Goal: Task Accomplishment & Management: Manage account settings

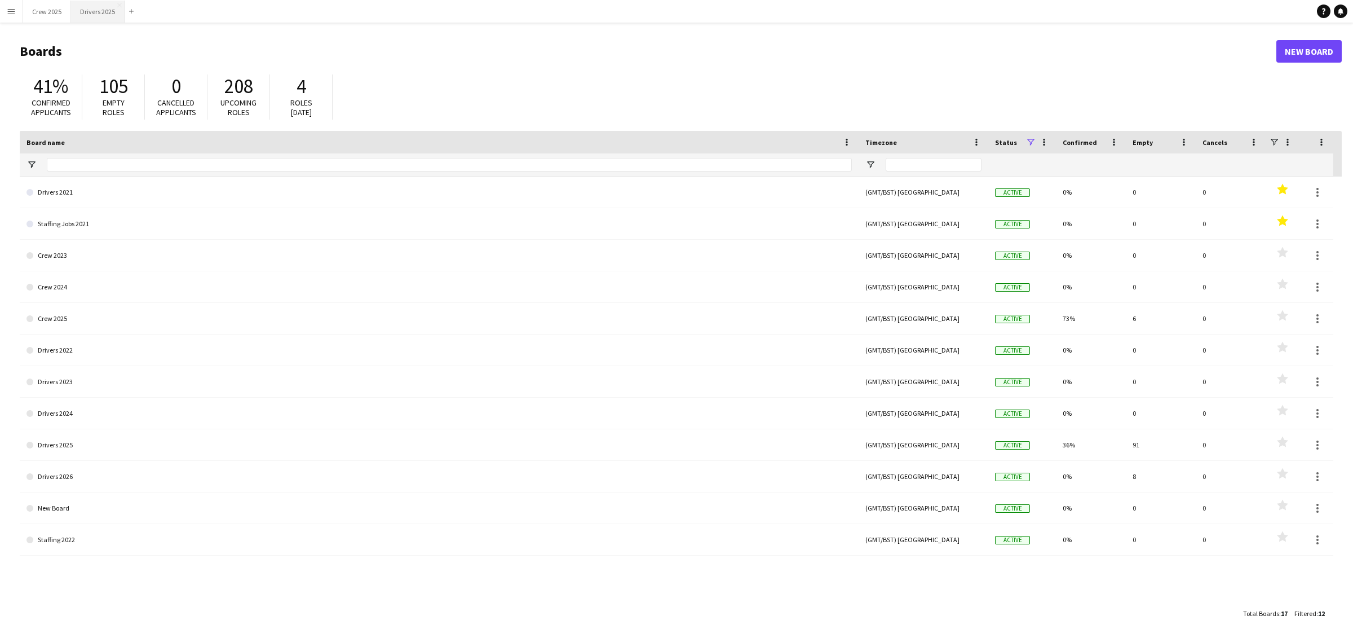
click at [89, 13] on button "Drivers 2025 Close" at bounding box center [98, 12] width 54 height 22
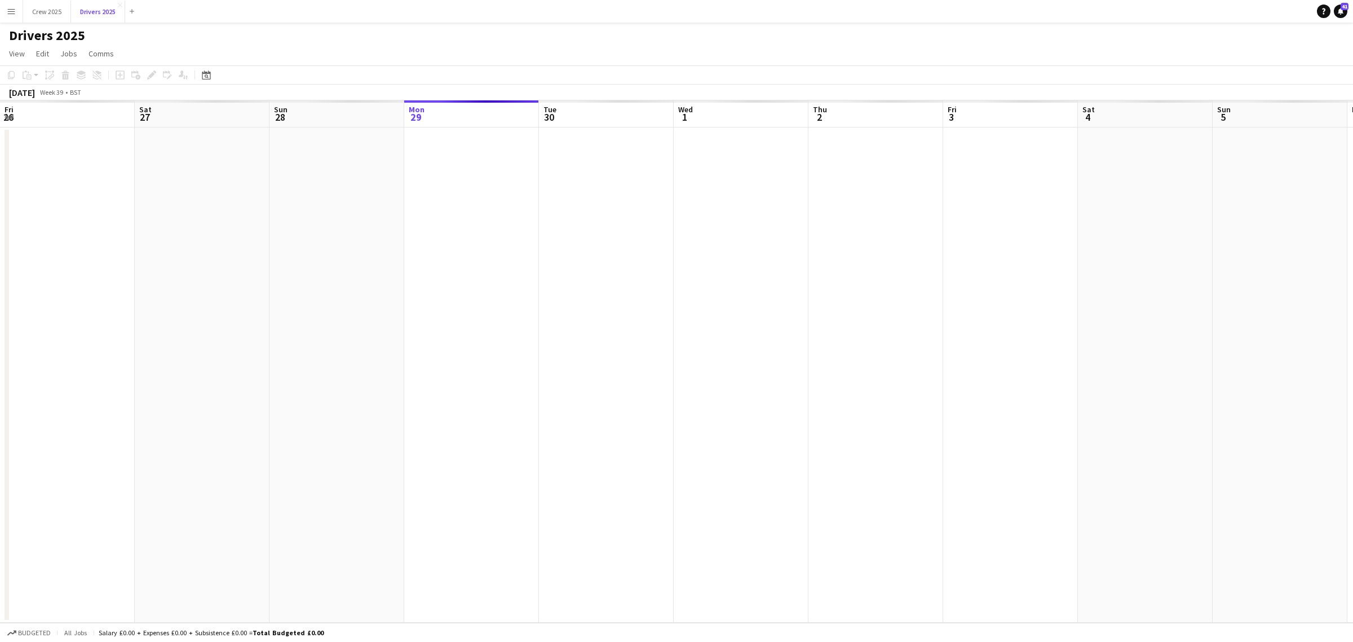
scroll to position [0, 269]
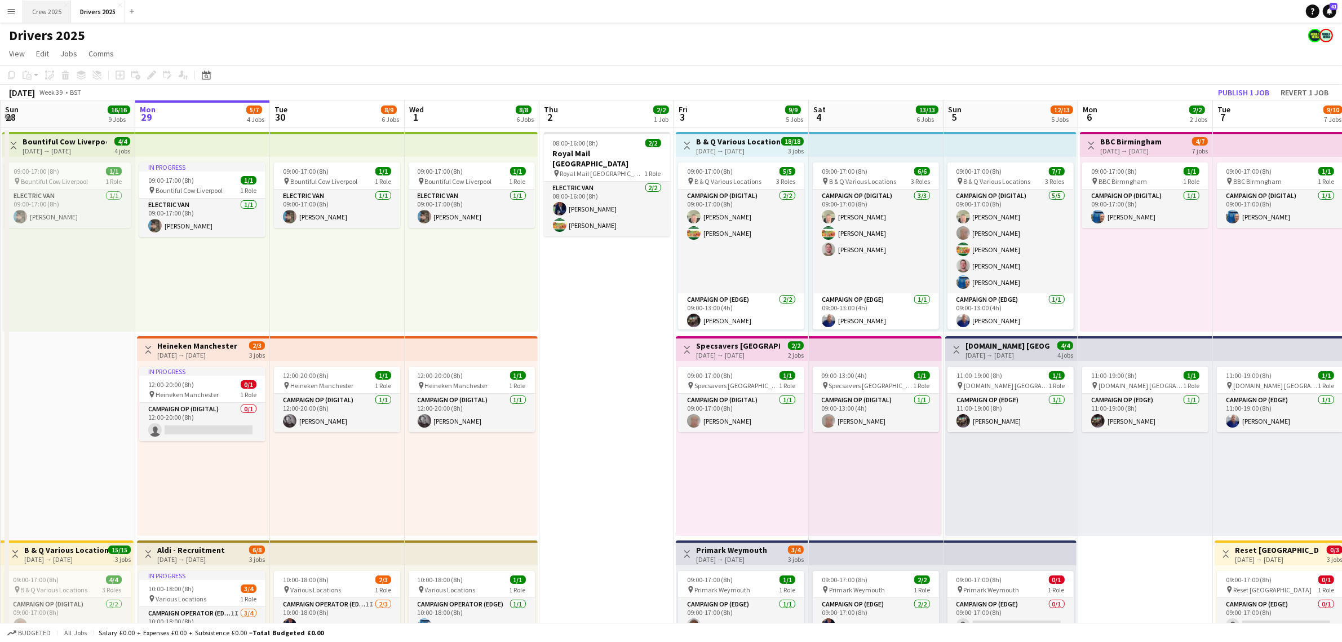
click at [52, 2] on button "Crew 2025 Close" at bounding box center [47, 12] width 48 height 22
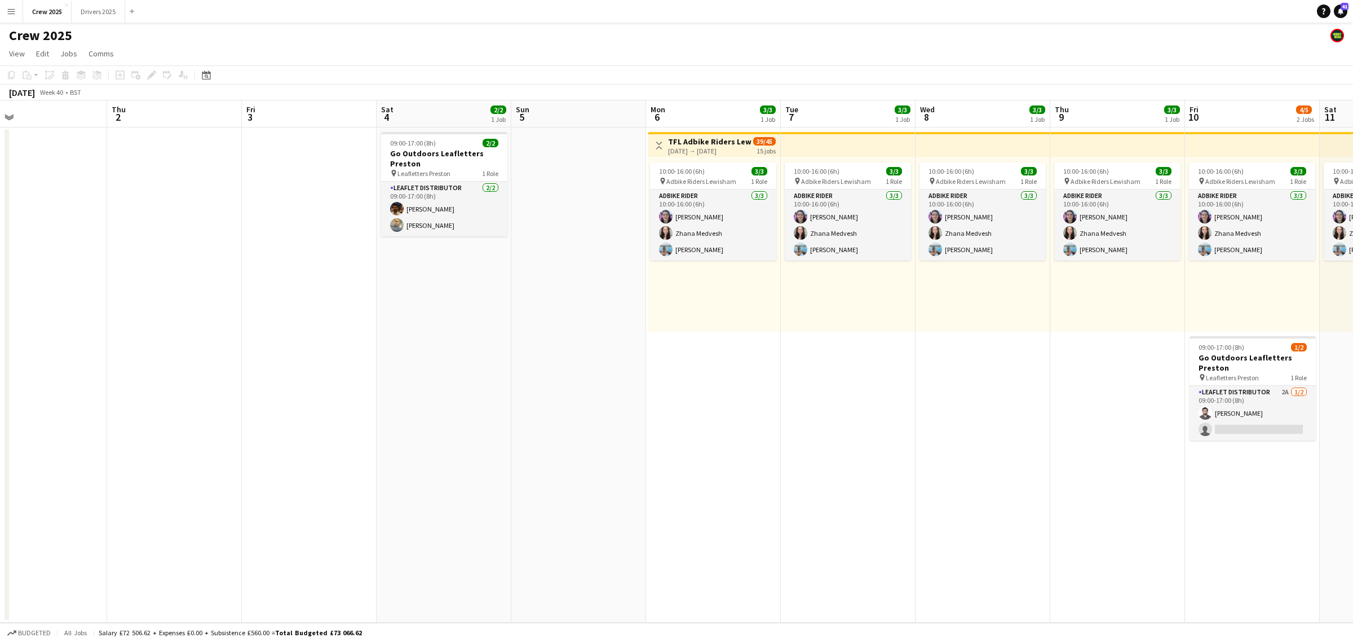
scroll to position [0, 443]
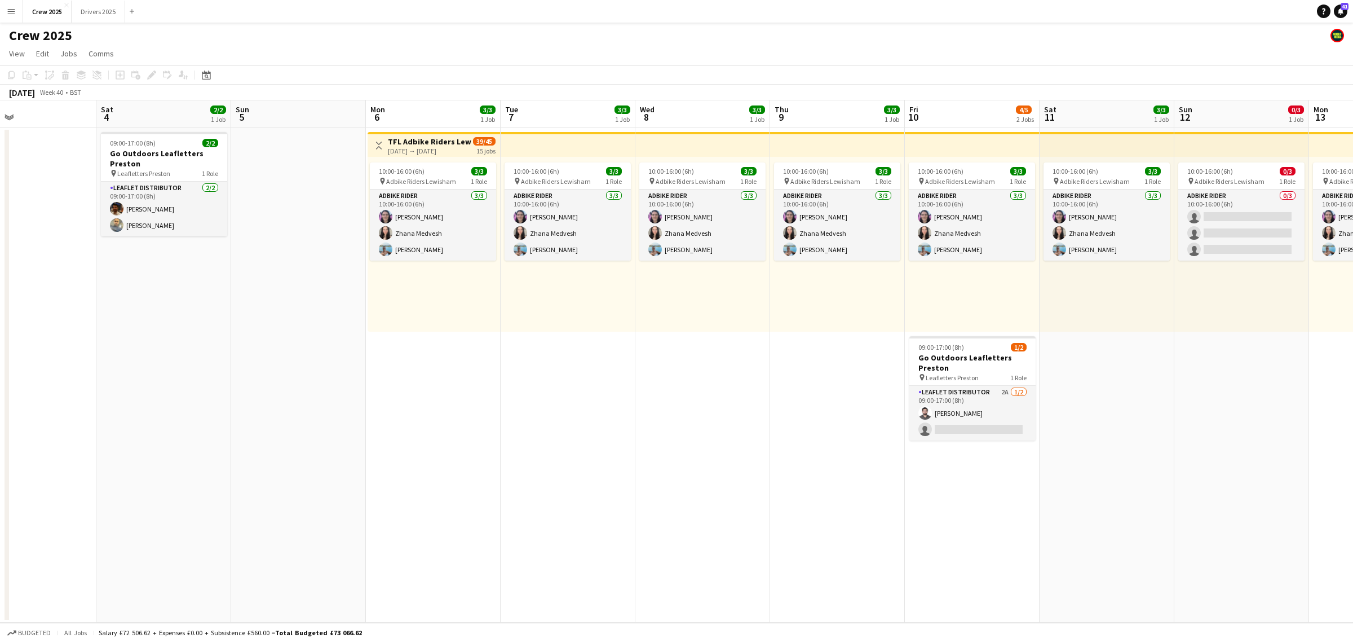
drag, startPoint x: 1056, startPoint y: 396, endPoint x: 354, endPoint y: 445, distance: 704.2
click at [354, 445] on app-calendar-viewport "Tue 30 Wed 1 Thu 2 Fri 3 Sat 4 2/2 1 Job Sun 5 Mon 6 3/3 1 Job Tue 7 3/3 1 Job …" at bounding box center [676, 361] width 1353 height 522
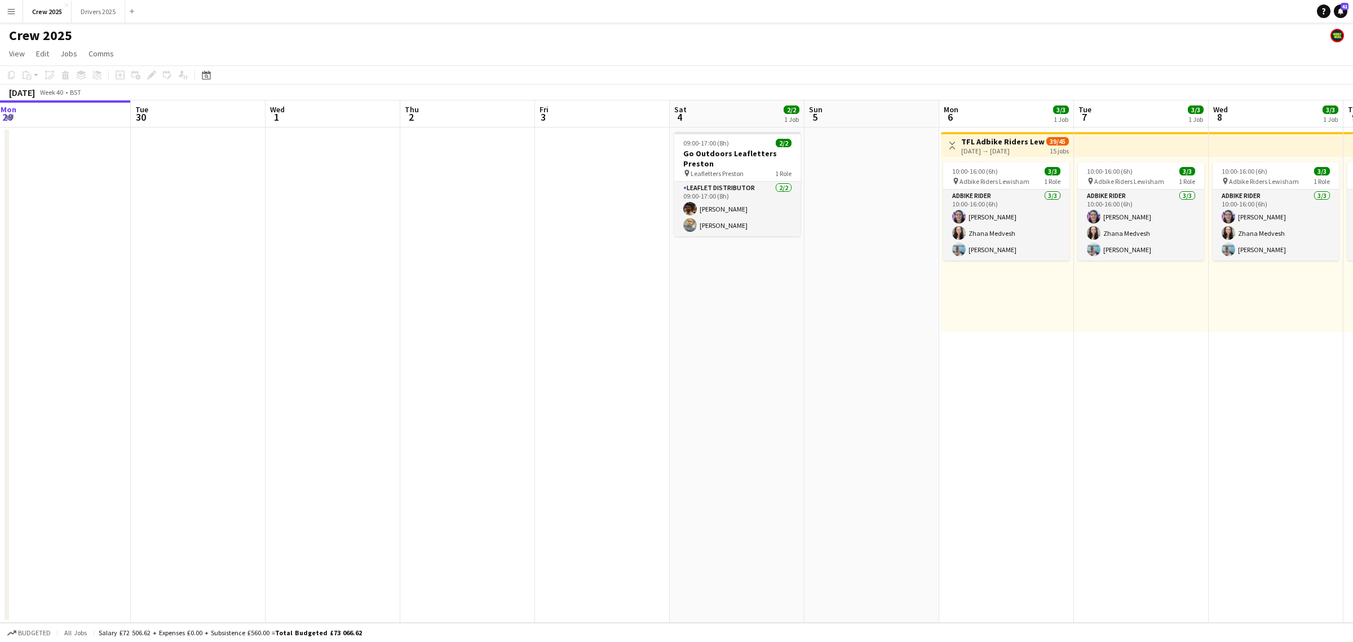
drag, startPoint x: 242, startPoint y: 435, endPoint x: 816, endPoint y: 437, distance: 573.4
click at [816, 437] on app-calendar-viewport "Sat 27 6/6 3 Jobs Sun 28 Mon 29 Tue 30 Wed 1 Thu 2 Fri 3 Sat 4 2/2 1 Job Sun 5 …" at bounding box center [676, 361] width 1353 height 522
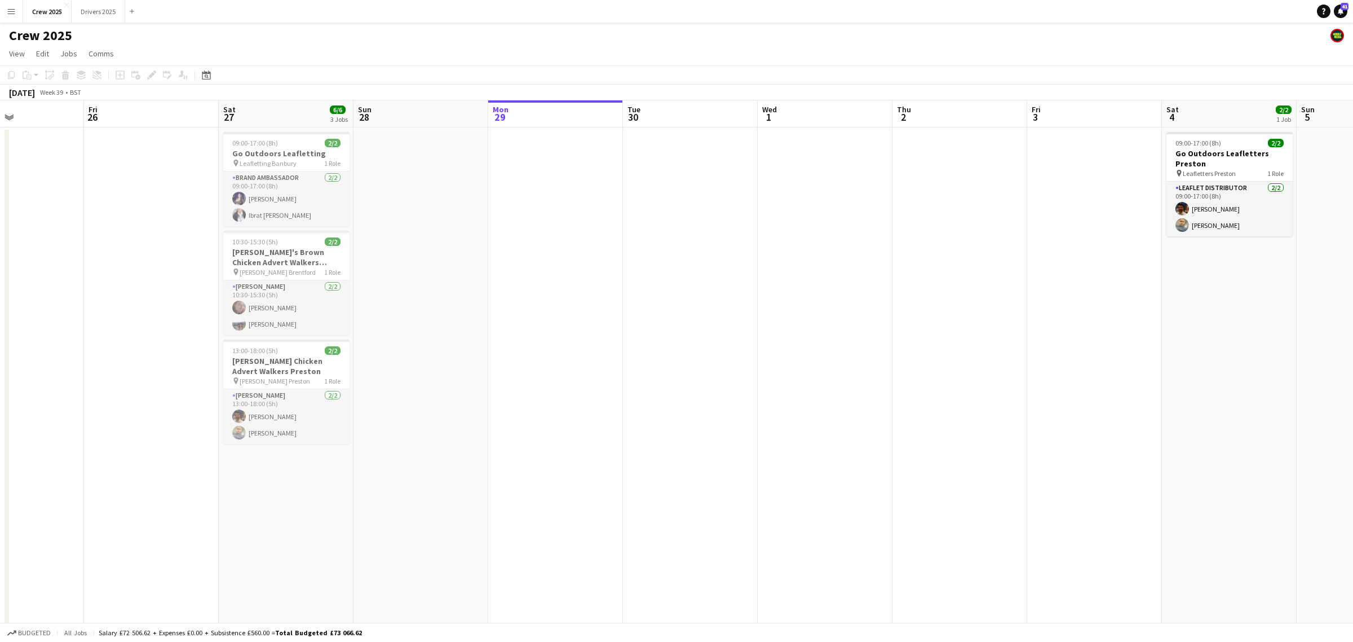
drag, startPoint x: 651, startPoint y: 433, endPoint x: 967, endPoint y: 427, distance: 315.8
click at [967, 427] on app-calendar-viewport "Tue 23 Wed 24 14/21 3 Jobs Thu 25 Fri 26 Sat 27 6/6 3 Jobs Sun 28 Mon 29 Tue 30…" at bounding box center [676, 382] width 1353 height 564
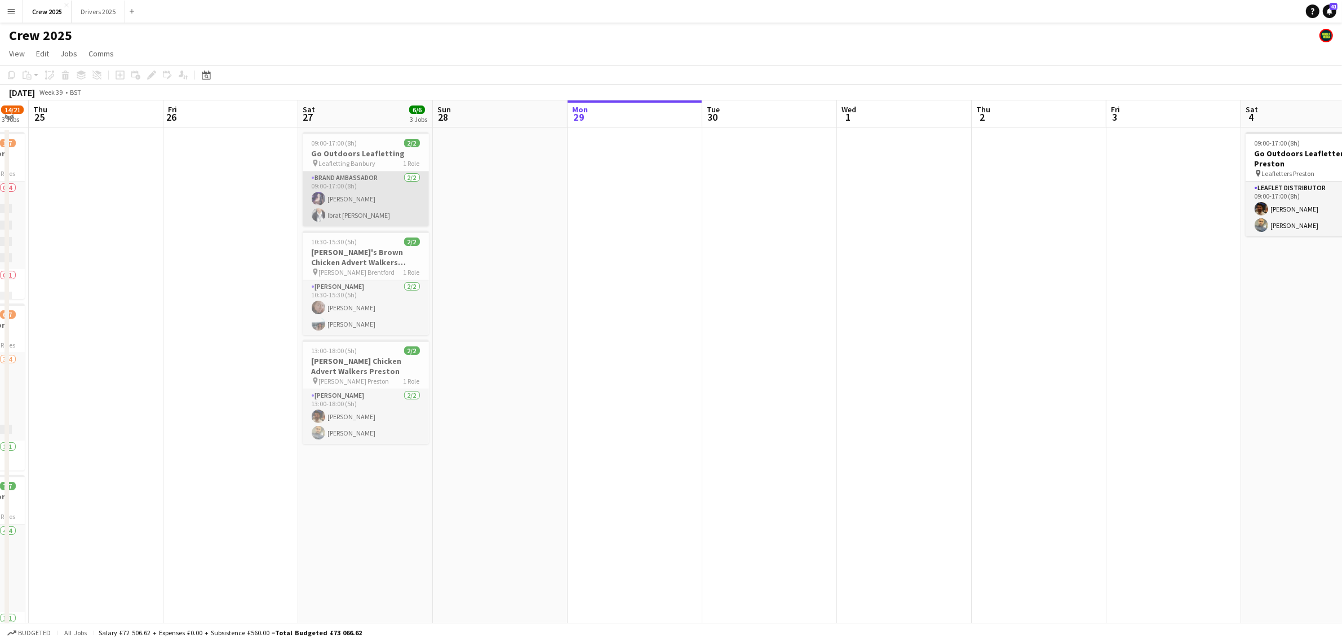
click at [373, 189] on app-card-role "Brand Ambassador 2/2 09:00-17:00 (8h) Aalia Nawaz Ibrat Shaheen" at bounding box center [366, 198] width 126 height 55
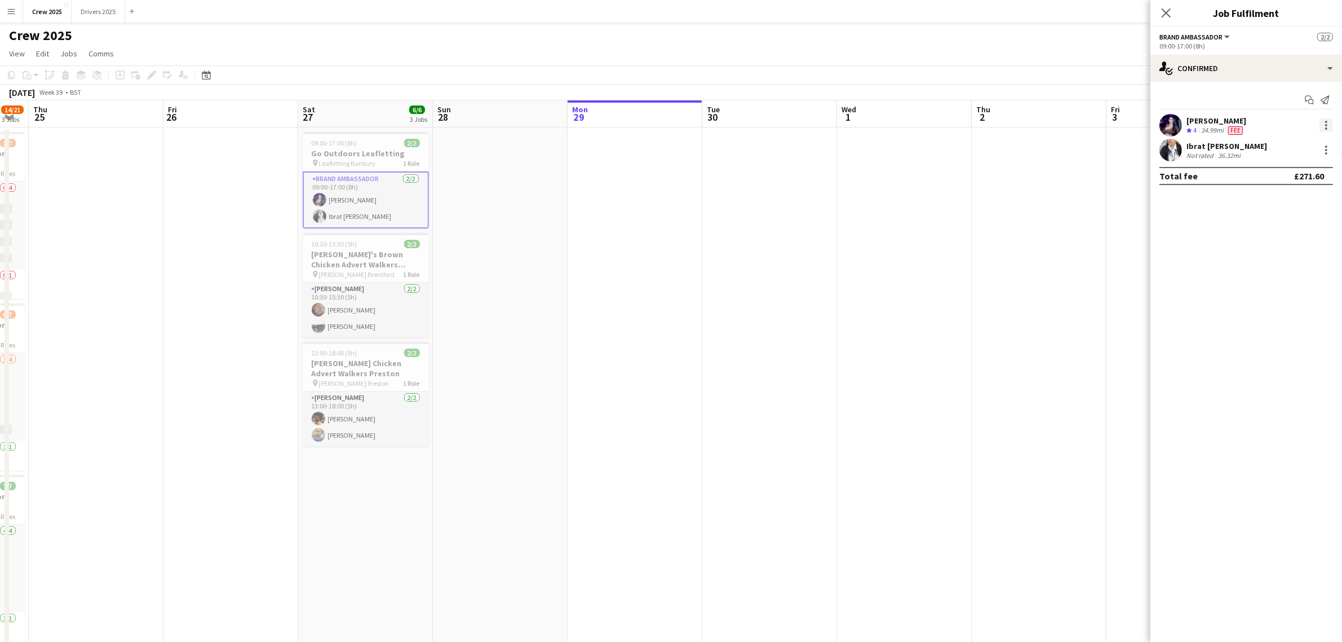
click at [1082, 124] on div at bounding box center [1327, 125] width 14 height 14
click at [1082, 145] on span "Edit fee" at bounding box center [1290, 146] width 70 height 10
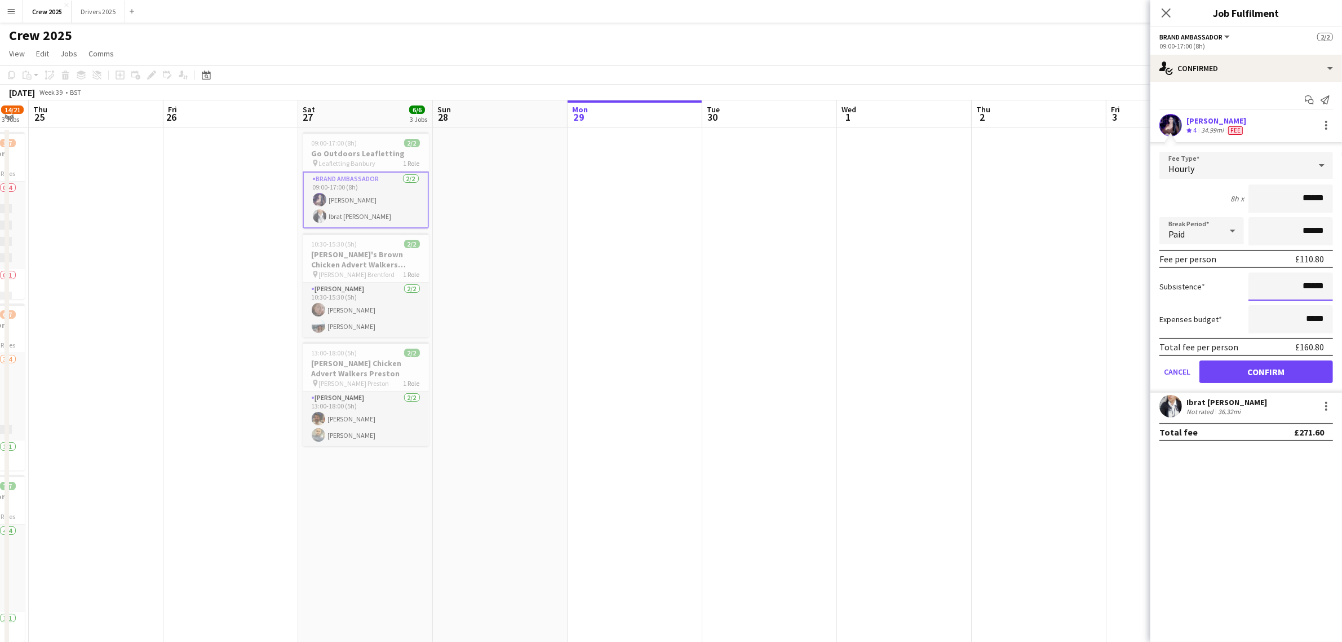
drag, startPoint x: 1275, startPoint y: 286, endPoint x: 1393, endPoint y: 289, distance: 118.4
click at [1082, 289] on html "Menu Boards Boards Boards All jobs Status Workforce Workforce My Workforce Recr…" at bounding box center [671, 341] width 1342 height 683
click at [1082, 288] on input "****" at bounding box center [1291, 286] width 85 height 28
type input "**"
type input "******"
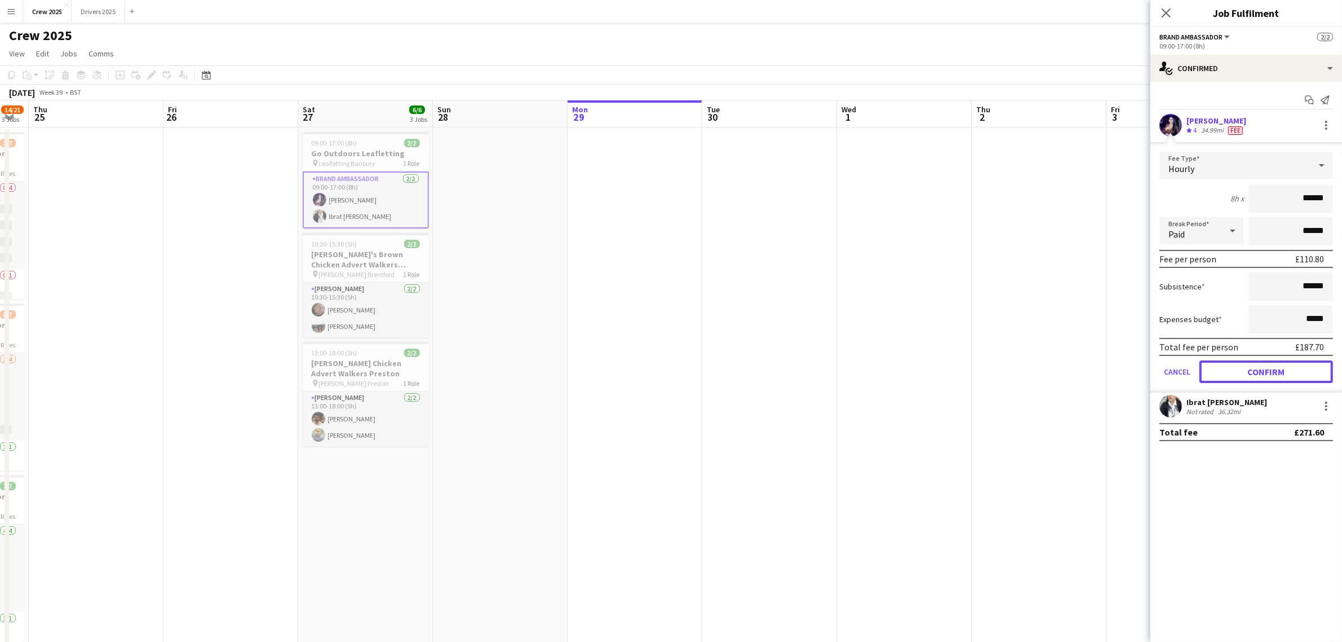
click at [1082, 366] on button "Confirm" at bounding box center [1267, 371] width 134 height 23
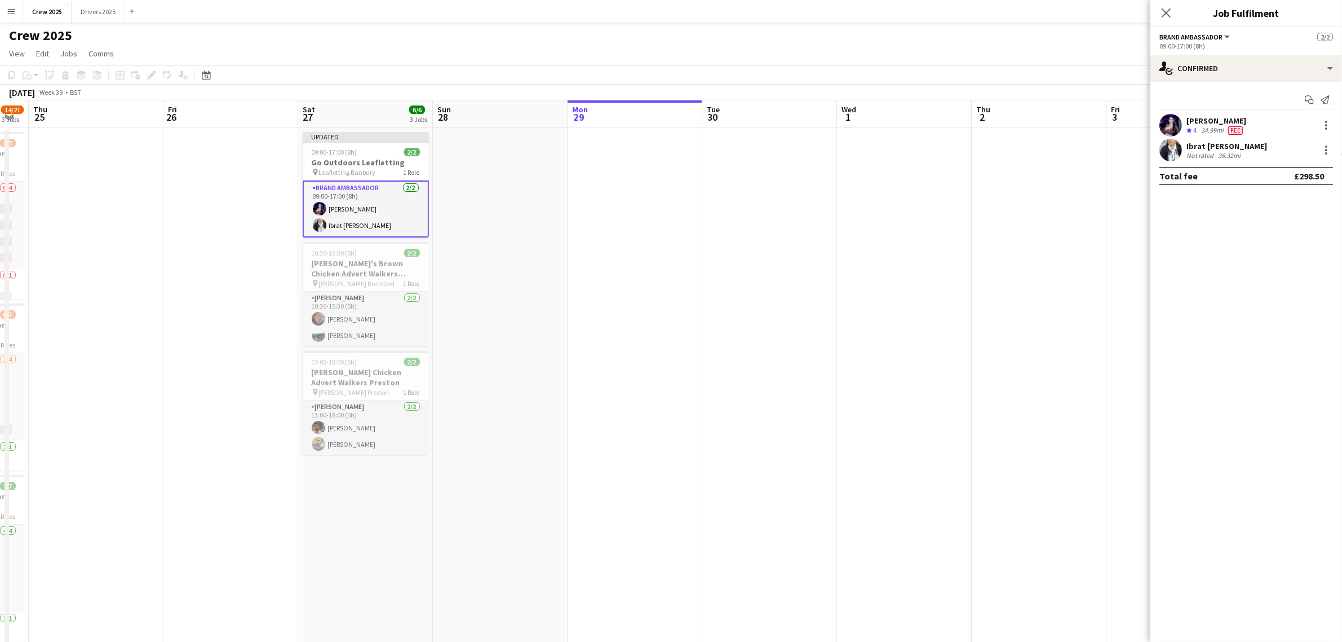
click at [736, 259] on app-date-cell at bounding box center [770, 395] width 135 height 537
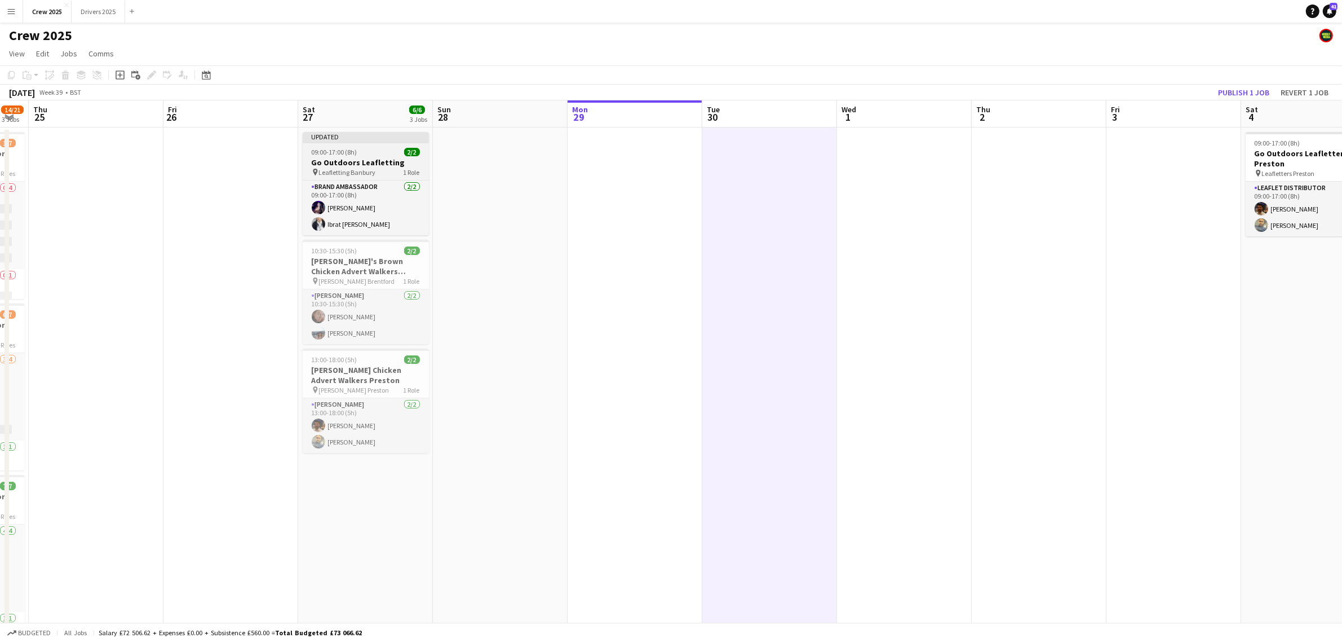
click at [364, 147] on app-job-card "Updated 09:00-17:00 (8h) 2/2 Go Outdoors Leafletting pin Leafletting Banbury 1 …" at bounding box center [366, 183] width 126 height 103
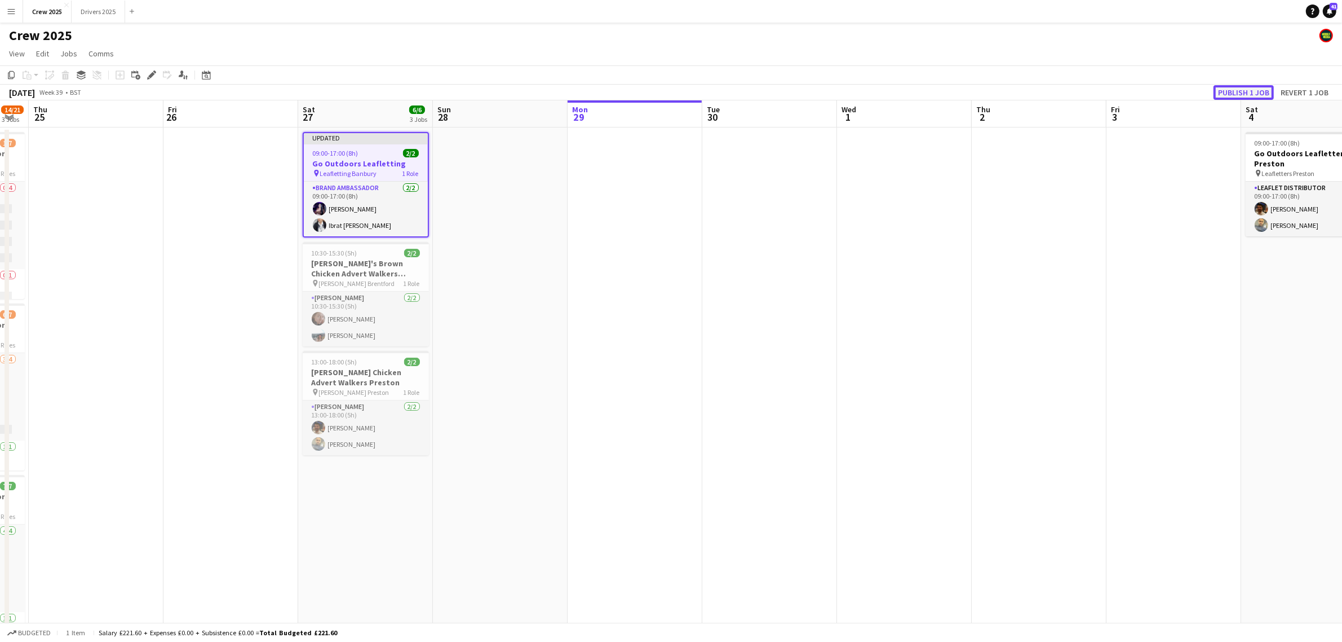
click at [1082, 92] on button "Publish 1 job" at bounding box center [1244, 92] width 60 height 15
